Goal: Task Accomplishment & Management: Use online tool/utility

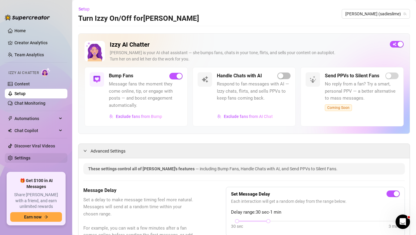
click at [30, 156] on link "Settings" at bounding box center [22, 157] width 16 height 5
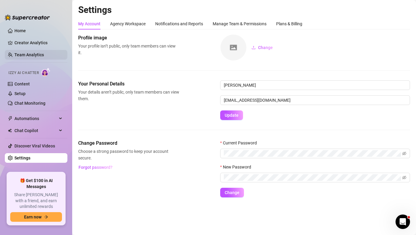
click at [27, 52] on link "Team Analytics" at bounding box center [28, 54] width 29 height 5
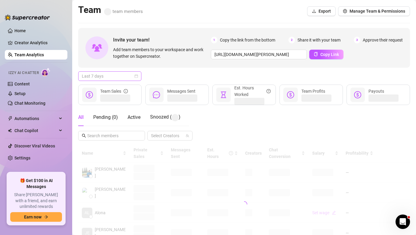
click at [120, 78] on span "Last 7 days" at bounding box center [110, 76] width 56 height 9
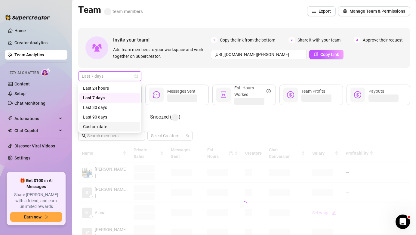
click at [127, 124] on div "Custom date" at bounding box center [109, 126] width 53 height 7
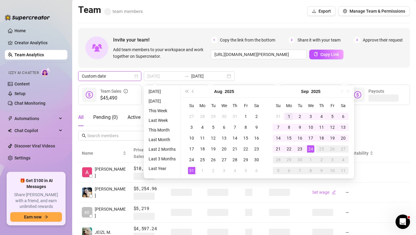
type input "[DATE]"
click at [289, 117] on div "1" at bounding box center [288, 116] width 7 height 7
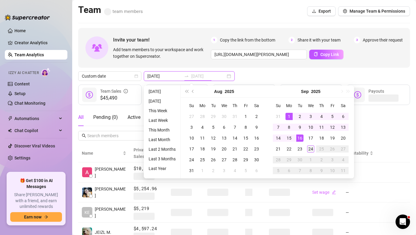
type input "[DATE]"
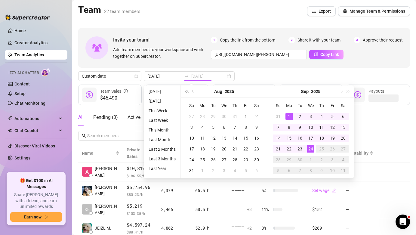
click at [312, 148] on div "24" at bounding box center [310, 148] width 7 height 7
type input "[DATE]"
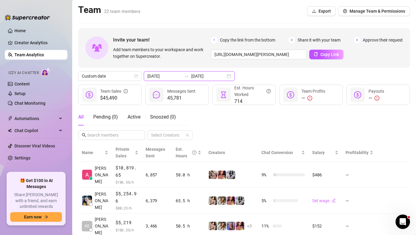
click at [201, 77] on input "[DATE]" at bounding box center [208, 76] width 34 height 7
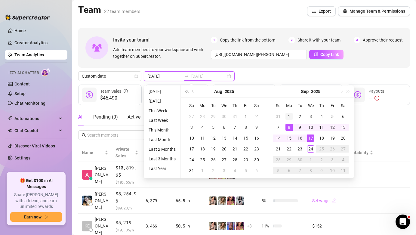
type input "[DATE]"
click at [290, 116] on div "1" at bounding box center [288, 116] width 7 height 7
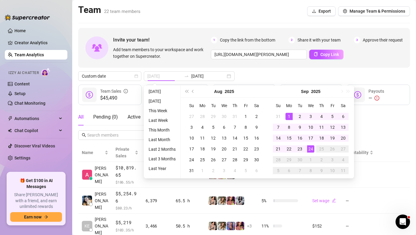
click at [309, 148] on div "24" at bounding box center [310, 148] width 7 height 7
type input "[DATE]"
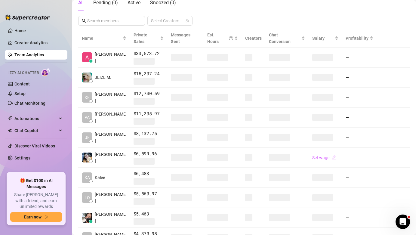
scroll to position [150, 0]
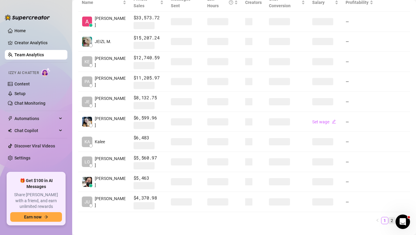
click at [389, 217] on link "2" at bounding box center [391, 220] width 7 height 7
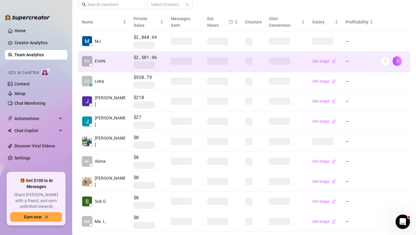
scroll to position [130, 0]
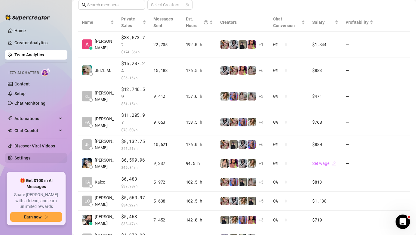
click at [30, 158] on link "Settings" at bounding box center [22, 157] width 16 height 5
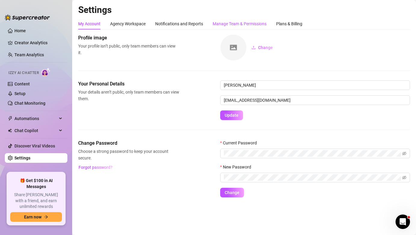
click at [251, 23] on div "Manage Team & Permissions" at bounding box center [239, 23] width 54 height 7
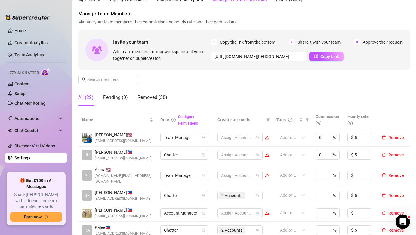
scroll to position [44, 0]
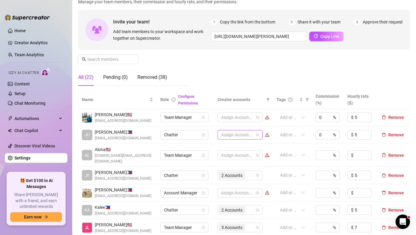
click at [238, 132] on div at bounding box center [236, 134] width 36 height 8
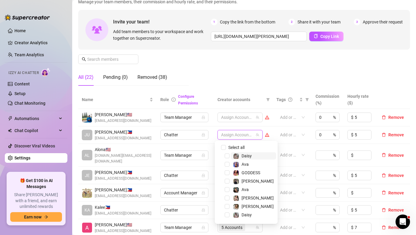
click at [245, 64] on div "Manage Team Members Manage your team members, their commission and hourly rate,…" at bounding box center [243, 40] width 331 height 100
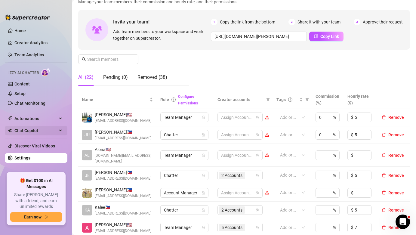
click at [38, 128] on span "Chat Copilot" at bounding box center [35, 131] width 43 height 10
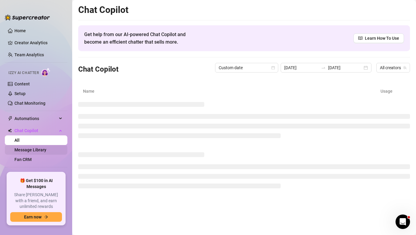
click at [39, 148] on link "Message Library" at bounding box center [30, 149] width 32 height 5
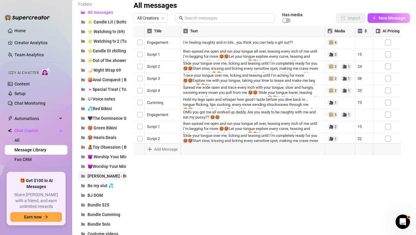
scroll to position [96, 0]
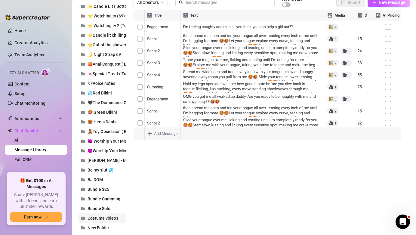
click at [112, 215] on span "Costume videos" at bounding box center [102, 217] width 31 height 5
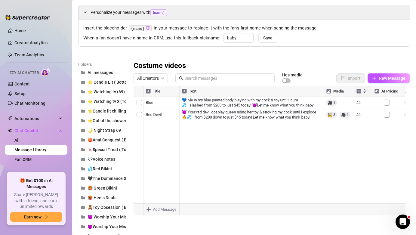
scroll to position [0, 0]
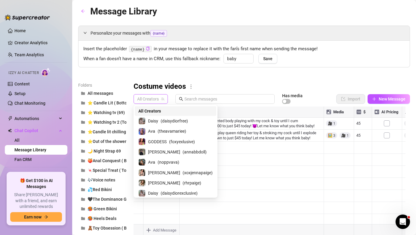
click at [163, 96] on span "All Creators" at bounding box center [150, 98] width 27 height 9
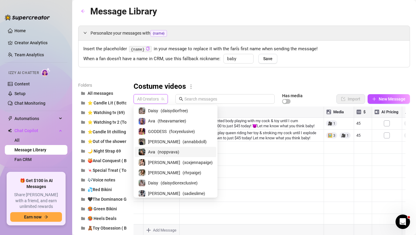
scroll to position [22, 0]
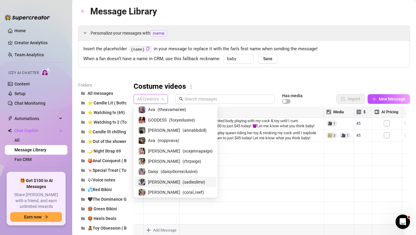
drag, startPoint x: 182, startPoint y: 181, endPoint x: 306, endPoint y: 125, distance: 136.2
click at [182, 181] on span "( sadieslime )" at bounding box center [193, 181] width 23 height 7
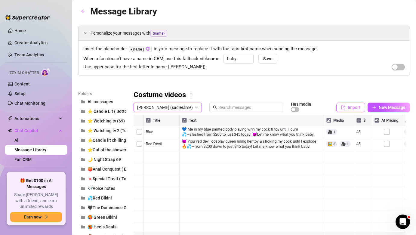
click at [352, 105] on span "Import" at bounding box center [353, 107] width 13 height 5
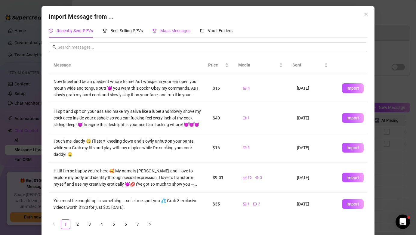
click at [181, 32] on span "Mass Messages" at bounding box center [175, 30] width 30 height 5
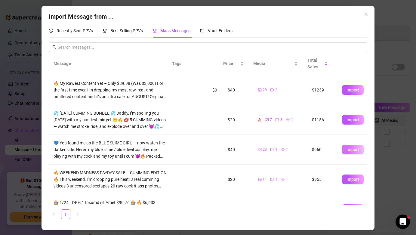
click at [343, 152] on button "Import" at bounding box center [353, 150] width 22 height 10
type textarea "💙 You found me as the BLUE SLIME GIRL — now watch the darker side. Here’s my bl…"
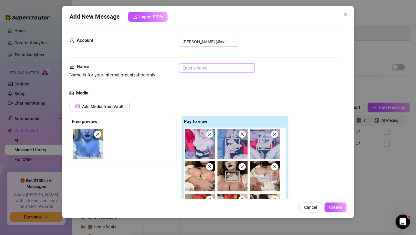
click at [223, 67] on input "text" at bounding box center [216, 68] width 75 height 10
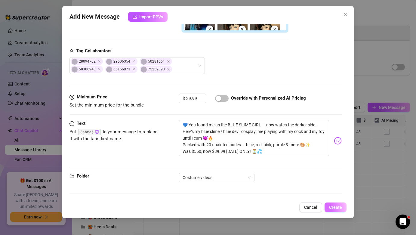
type input "Blue Devil Bundle $39.99"
click at [335, 206] on span "Create" at bounding box center [335, 207] width 13 height 5
